Goal: Complete application form

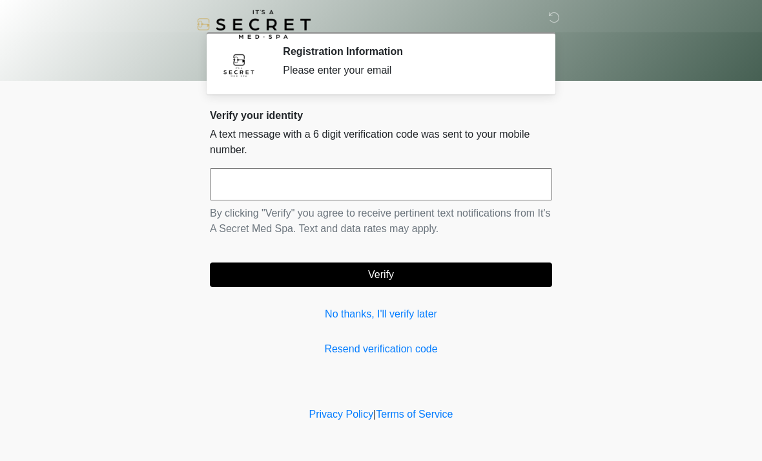
click at [264, 183] on input "text" at bounding box center [381, 184] width 342 height 32
click at [319, 64] on div "Please enter your email" at bounding box center [408, 71] width 250 height 16
click at [282, 185] on input "text" at bounding box center [381, 184] width 342 height 32
click at [349, 196] on input "text" at bounding box center [381, 184] width 342 height 32
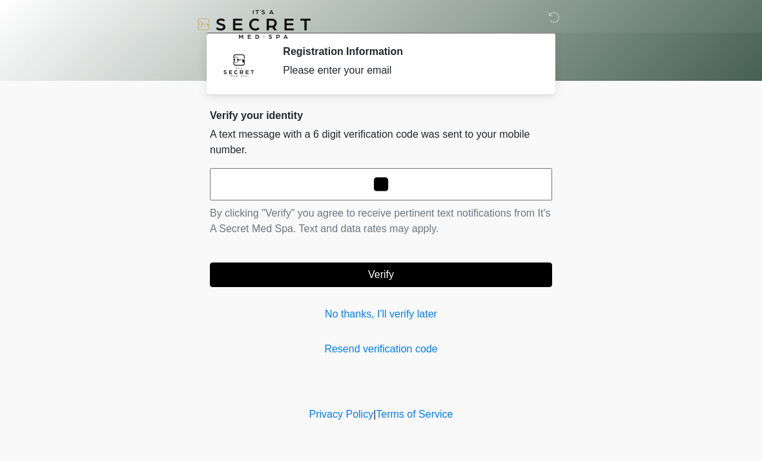
type input "*"
click at [359, 347] on link "Resend verification code" at bounding box center [381, 349] width 342 height 16
click at [361, 355] on link "Resend verification code" at bounding box center [381, 349] width 342 height 16
click at [363, 313] on link "No thanks, I'll verify later" at bounding box center [381, 314] width 342 height 16
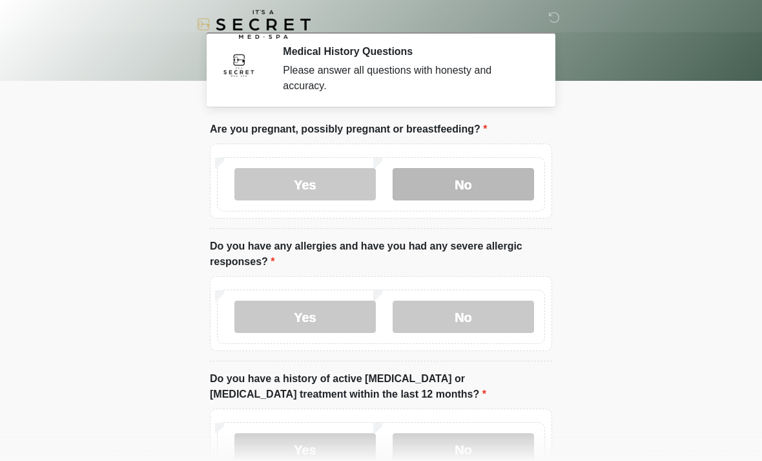
click at [455, 193] on label "No" at bounding box center [464, 184] width 142 height 32
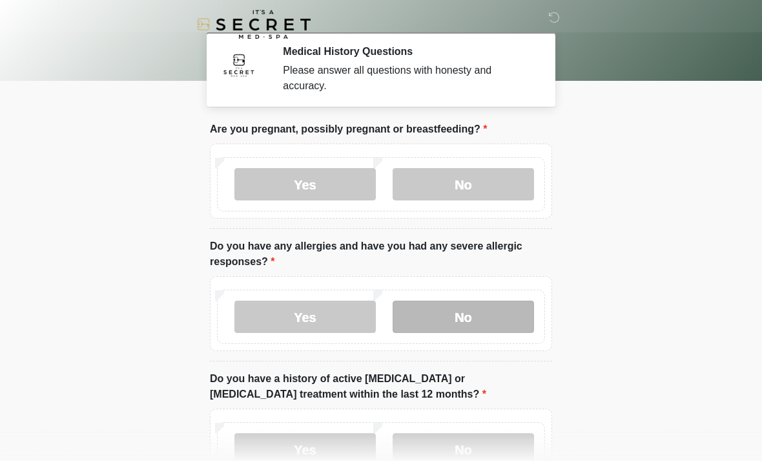
click at [461, 315] on label "No" at bounding box center [464, 316] width 142 height 32
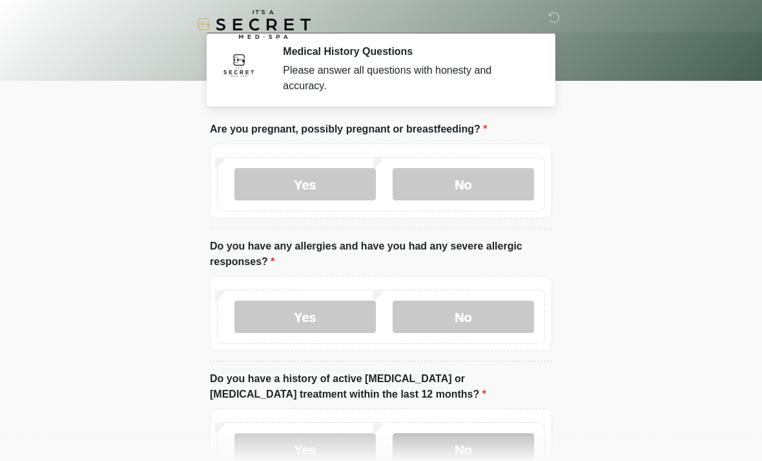
click at [454, 438] on label "No" at bounding box center [464, 449] width 142 height 32
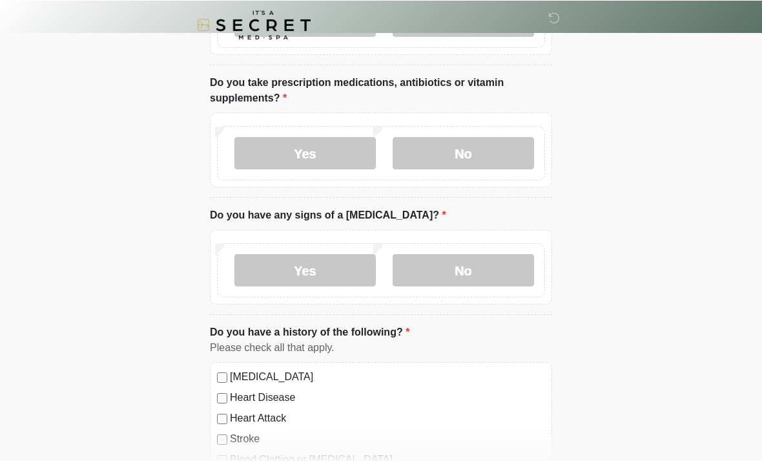
scroll to position [428, 0]
click at [305, 158] on label "Yes" at bounding box center [306, 153] width 142 height 32
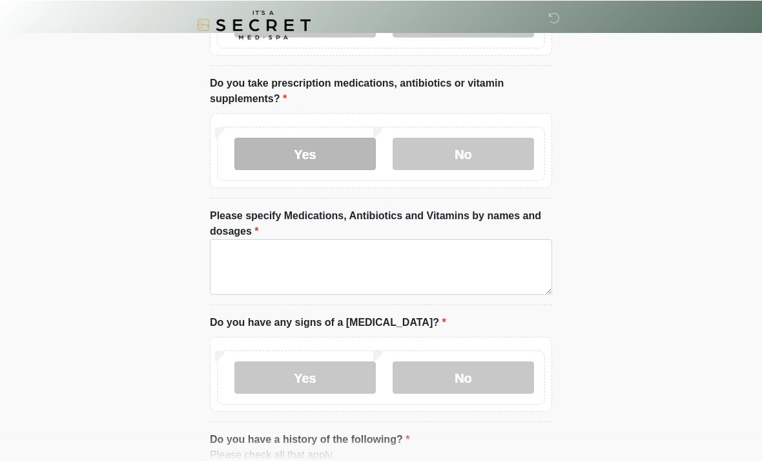
scroll to position [428, 0]
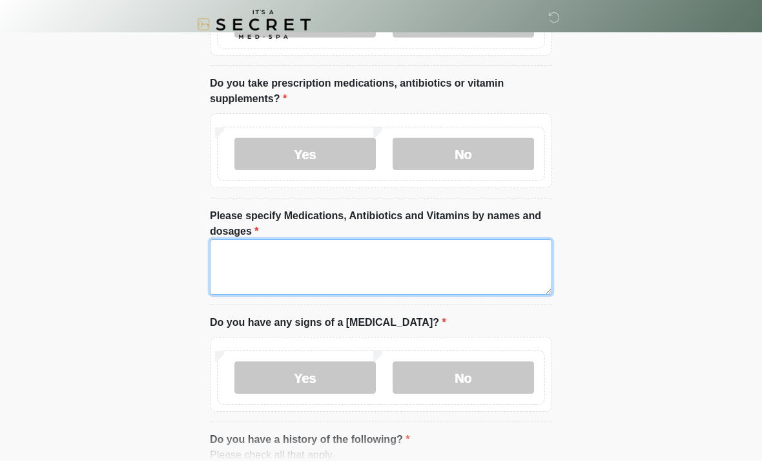
click at [259, 250] on textarea "Please specify Medications, Antibiotics and Vitamins by names and dosages" at bounding box center [381, 267] width 342 height 56
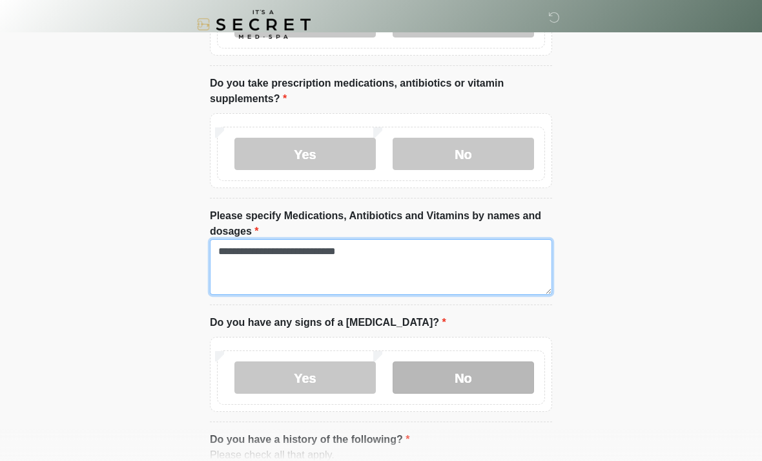
type textarea "**********"
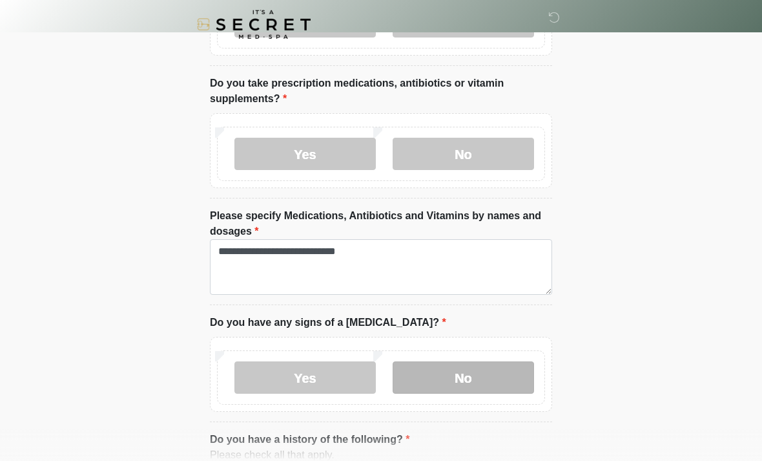
click at [432, 377] on label "No" at bounding box center [464, 377] width 142 height 32
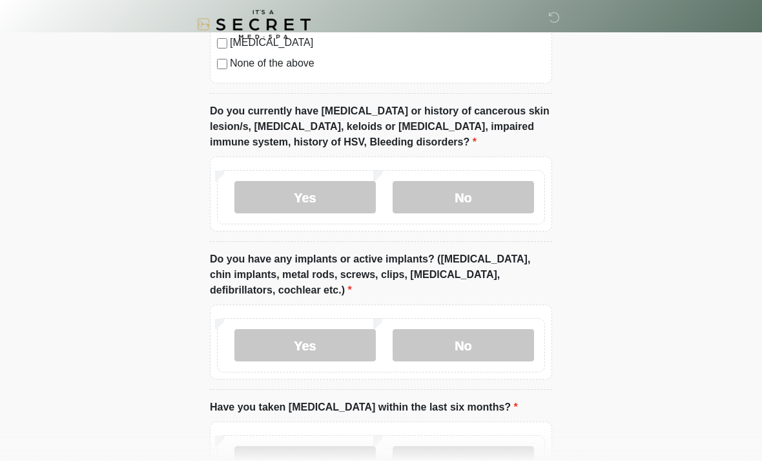
scroll to position [1076, 0]
click at [465, 196] on label "No" at bounding box center [464, 196] width 142 height 32
click at [293, 344] on label "Yes" at bounding box center [306, 344] width 142 height 32
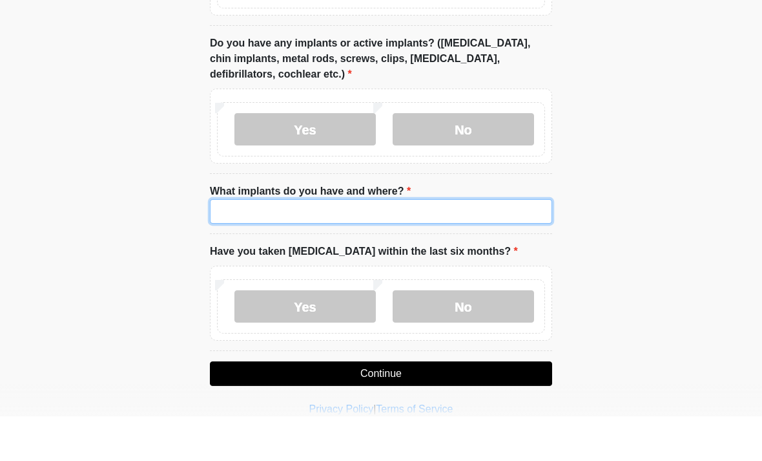
type input "*"
type input "******"
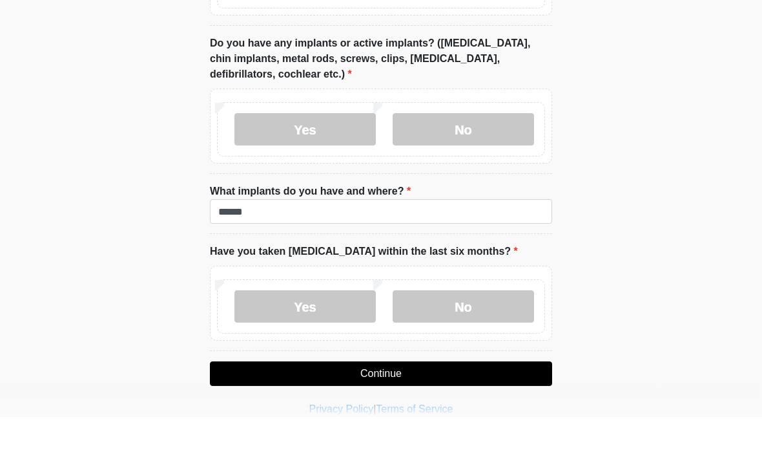
click at [426, 324] on div "Yes No" at bounding box center [381, 351] width 328 height 54
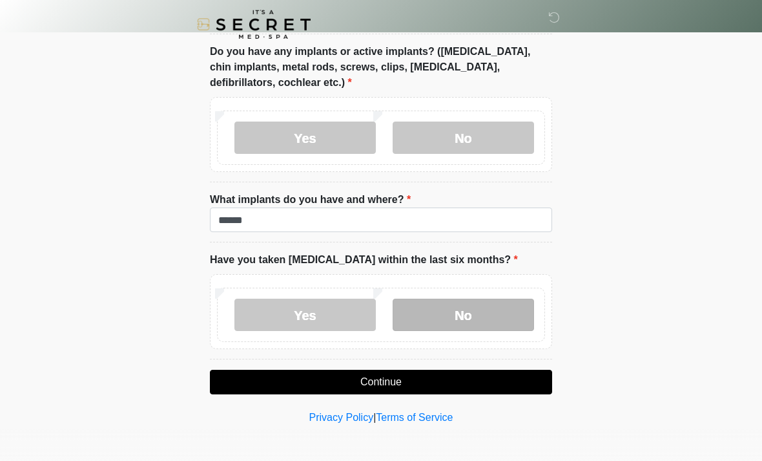
click at [430, 306] on label "No" at bounding box center [464, 315] width 142 height 32
click at [424, 387] on button "Continue" at bounding box center [381, 382] width 342 height 25
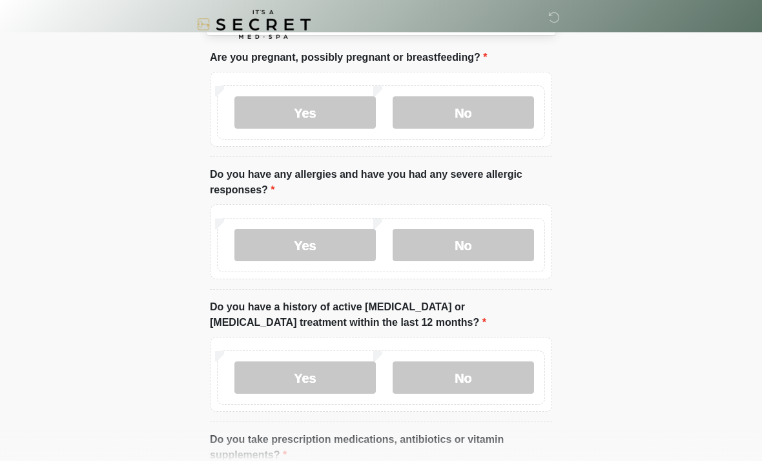
scroll to position [0, 0]
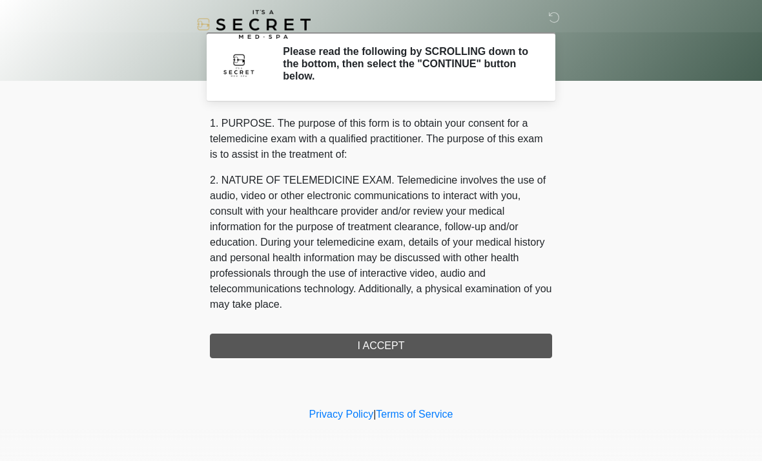
click at [376, 346] on div "1. PURPOSE. The purpose of this form is to obtain your consent for a telemedici…" at bounding box center [381, 237] width 342 height 242
click at [412, 351] on div "1. PURPOSE. The purpose of this form is to obtain your consent for a telemedici…" at bounding box center [381, 237] width 342 height 242
click at [371, 342] on div "1. PURPOSE. The purpose of this form is to obtain your consent for a telemedici…" at bounding box center [381, 237] width 342 height 242
click at [385, 349] on div "1. PURPOSE. The purpose of this form is to obtain your consent for a telemedici…" at bounding box center [381, 237] width 342 height 242
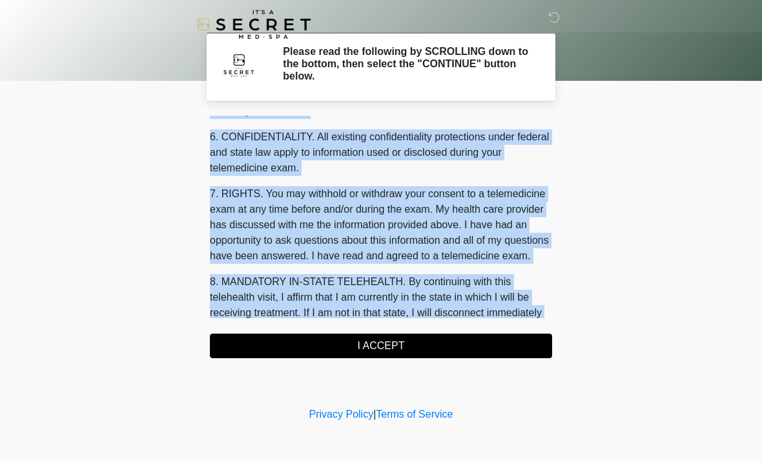
scroll to position [547, 0]
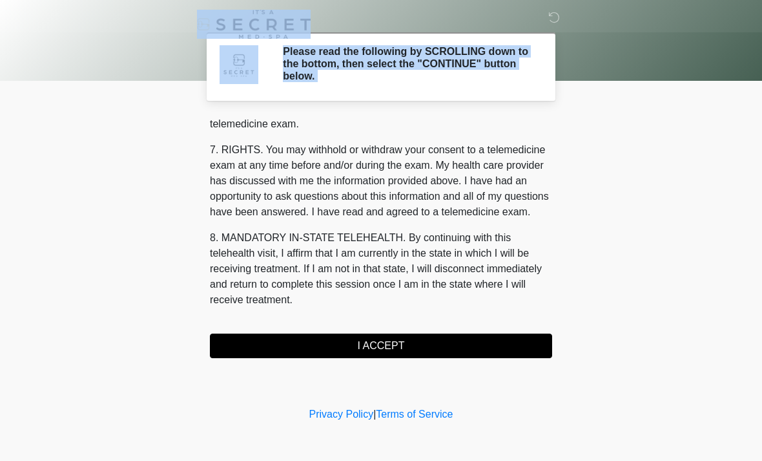
drag, startPoint x: 627, startPoint y: 230, endPoint x: 611, endPoint y: 198, distance: 36.4
click at [605, 201] on body "‎ ‎ Please read the following by SCROLLING down to the bottom, then select the …" at bounding box center [381, 230] width 762 height 461
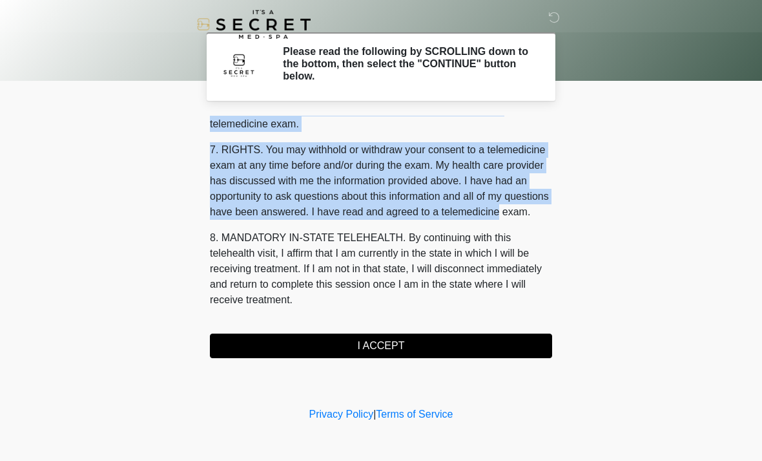
click at [373, 347] on button "I ACCEPT" at bounding box center [381, 345] width 342 height 25
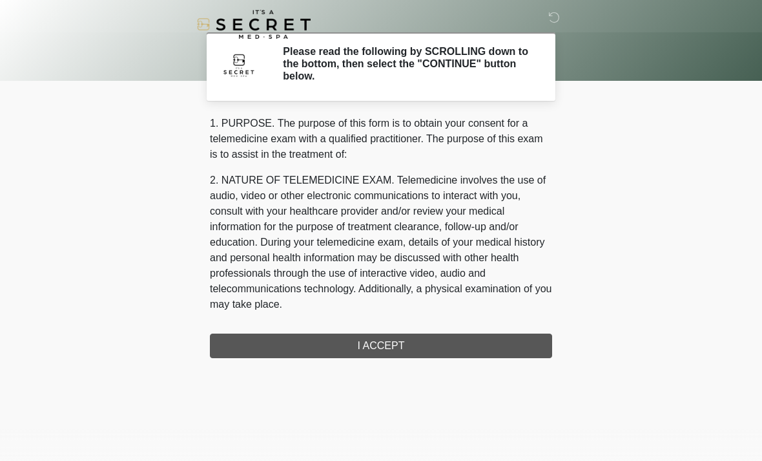
drag, startPoint x: 298, startPoint y: 153, endPoint x: 308, endPoint y: 296, distance: 143.1
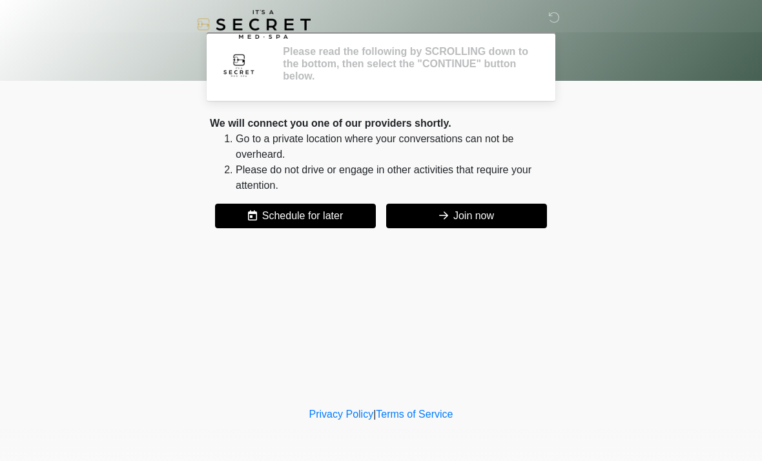
click at [308, 295] on div "‎ ‎ Please read the following by SCROLLING down to the bottom, then select the …" at bounding box center [381, 202] width 388 height 378
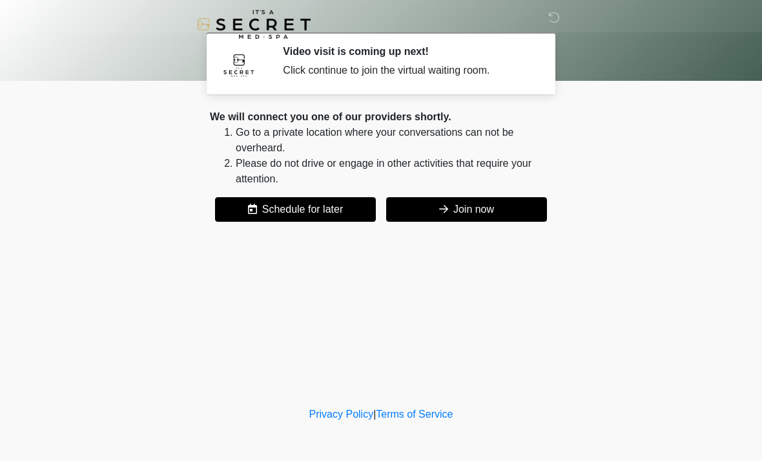
click at [477, 208] on button "Join now" at bounding box center [466, 209] width 161 height 25
click at [490, 208] on button "Join now" at bounding box center [466, 209] width 161 height 25
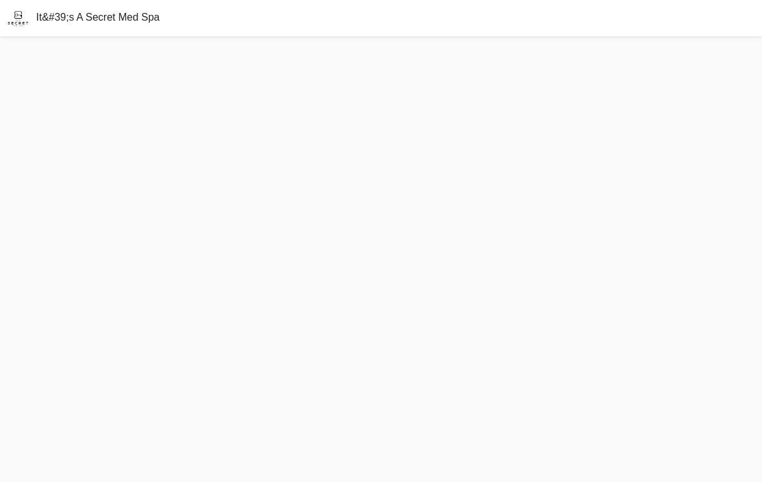
scroll to position [20, 0]
